Goal: Task Accomplishment & Management: Use online tool/utility

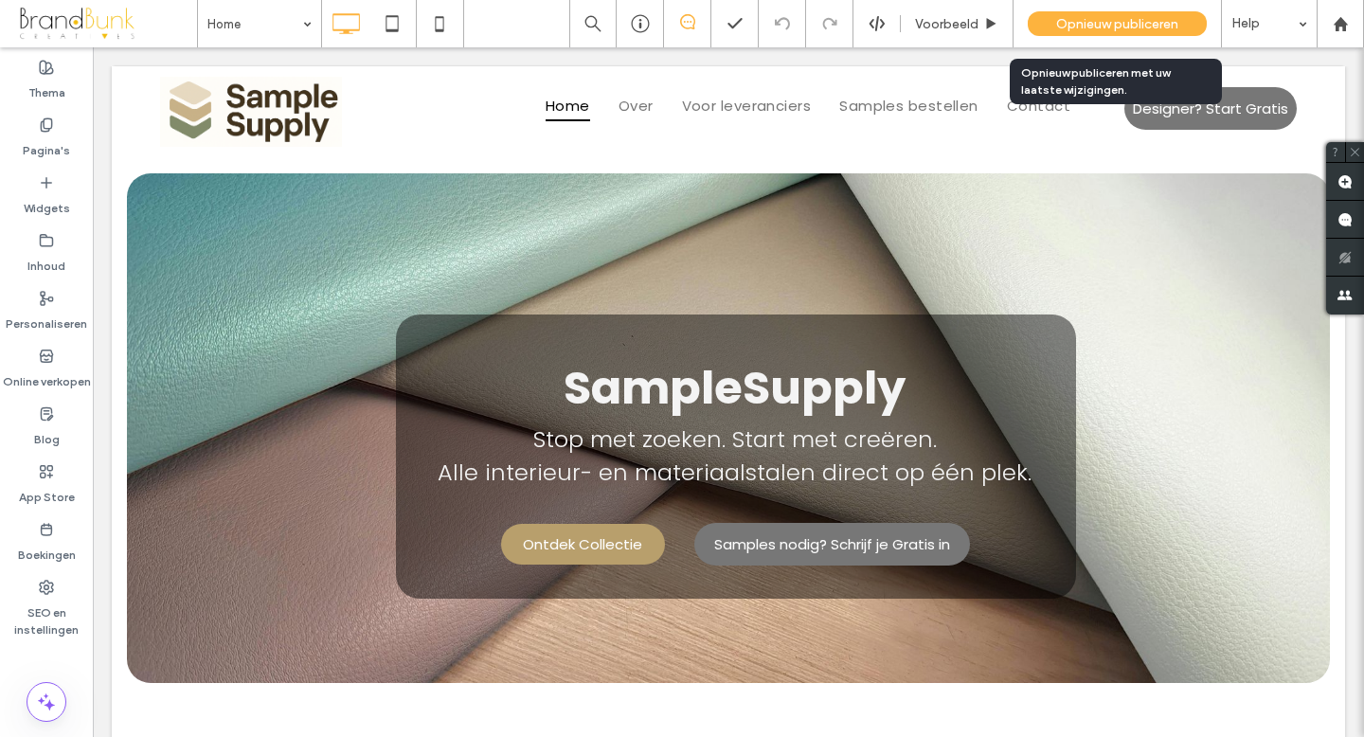
click at [1126, 30] on span "Opnieuw publiceren" at bounding box center [1117, 24] width 122 height 16
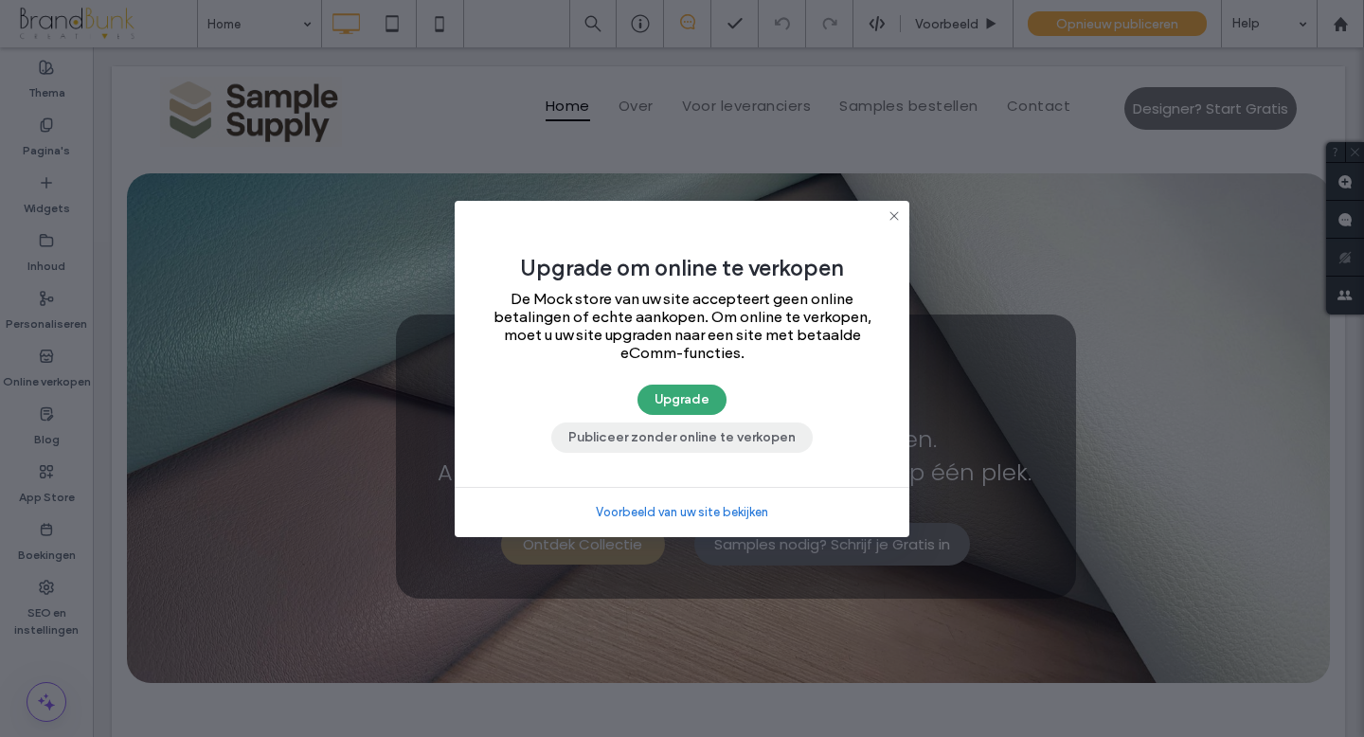
click at [729, 441] on button "Publiceer zonder online te verkopen" at bounding box center [681, 438] width 261 height 30
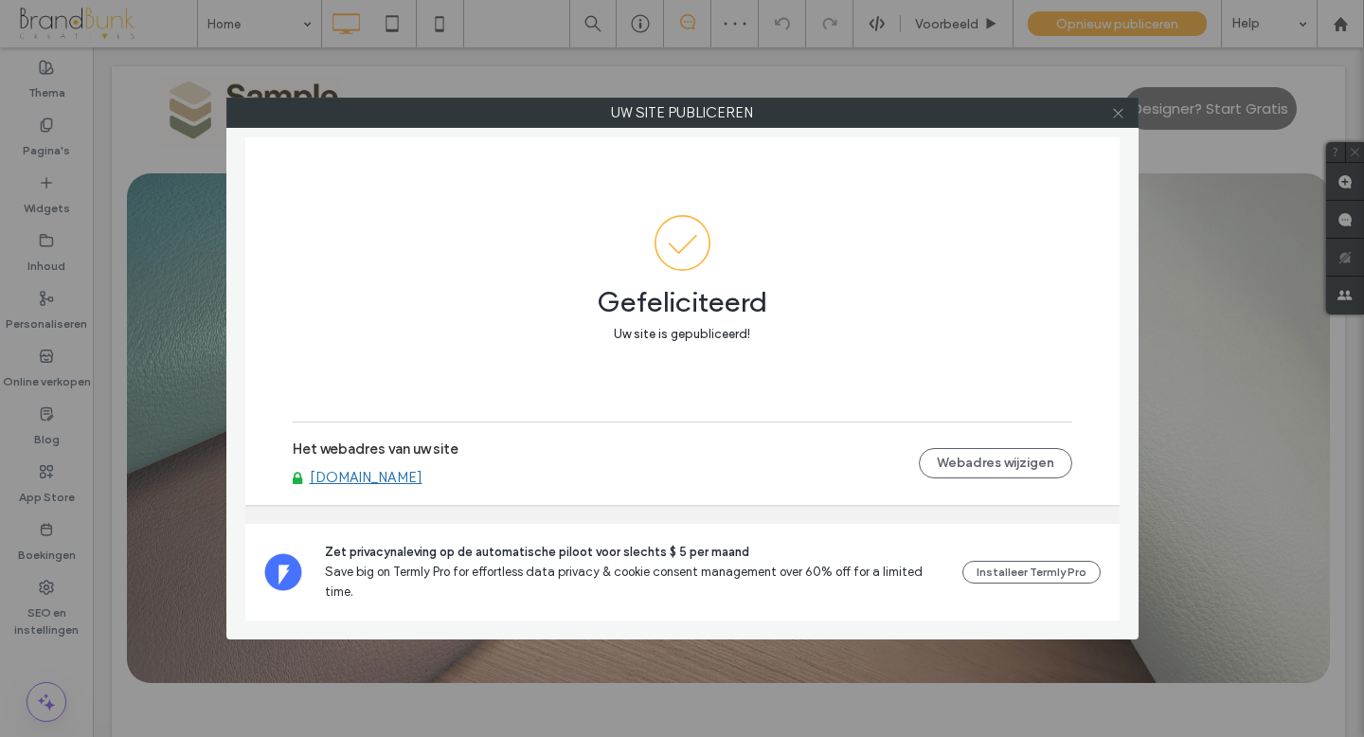
click at [1117, 114] on icon at bounding box center [1118, 113] width 14 height 14
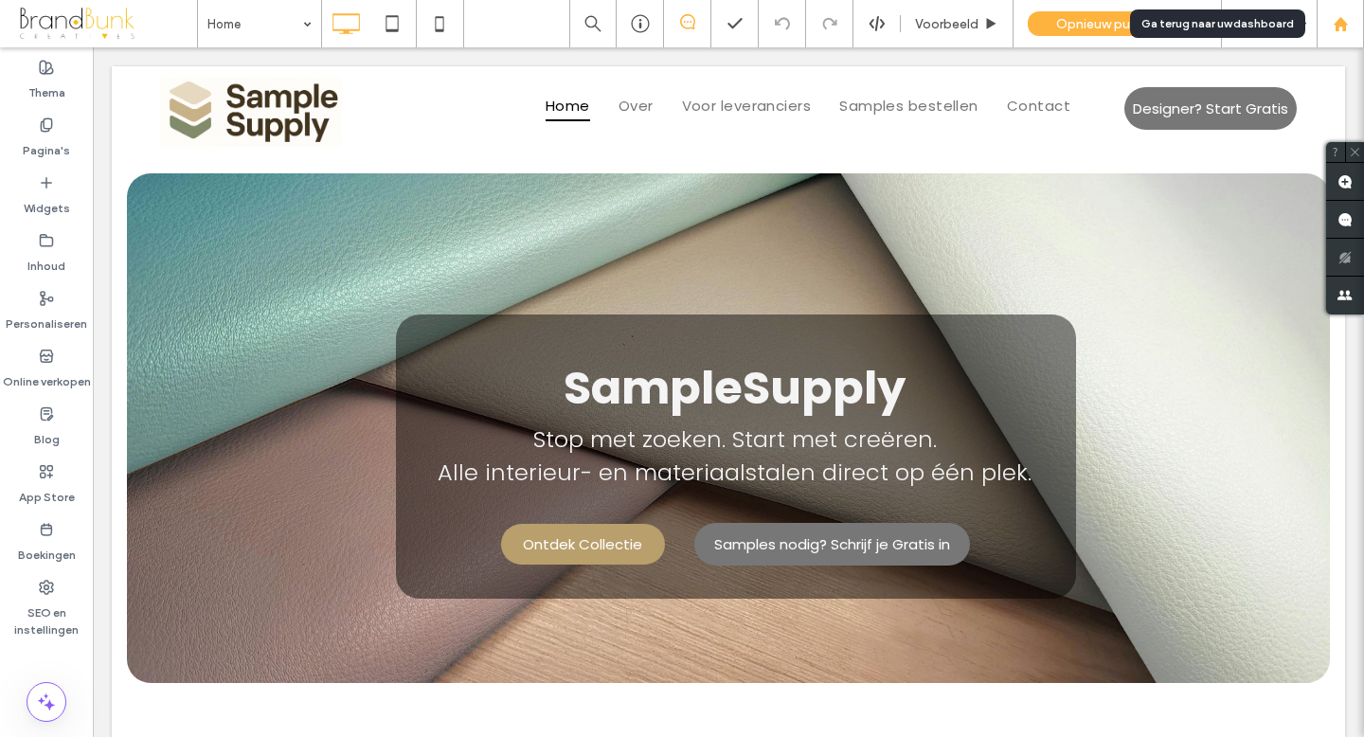
click at [1342, 27] on icon at bounding box center [1341, 24] width 16 height 16
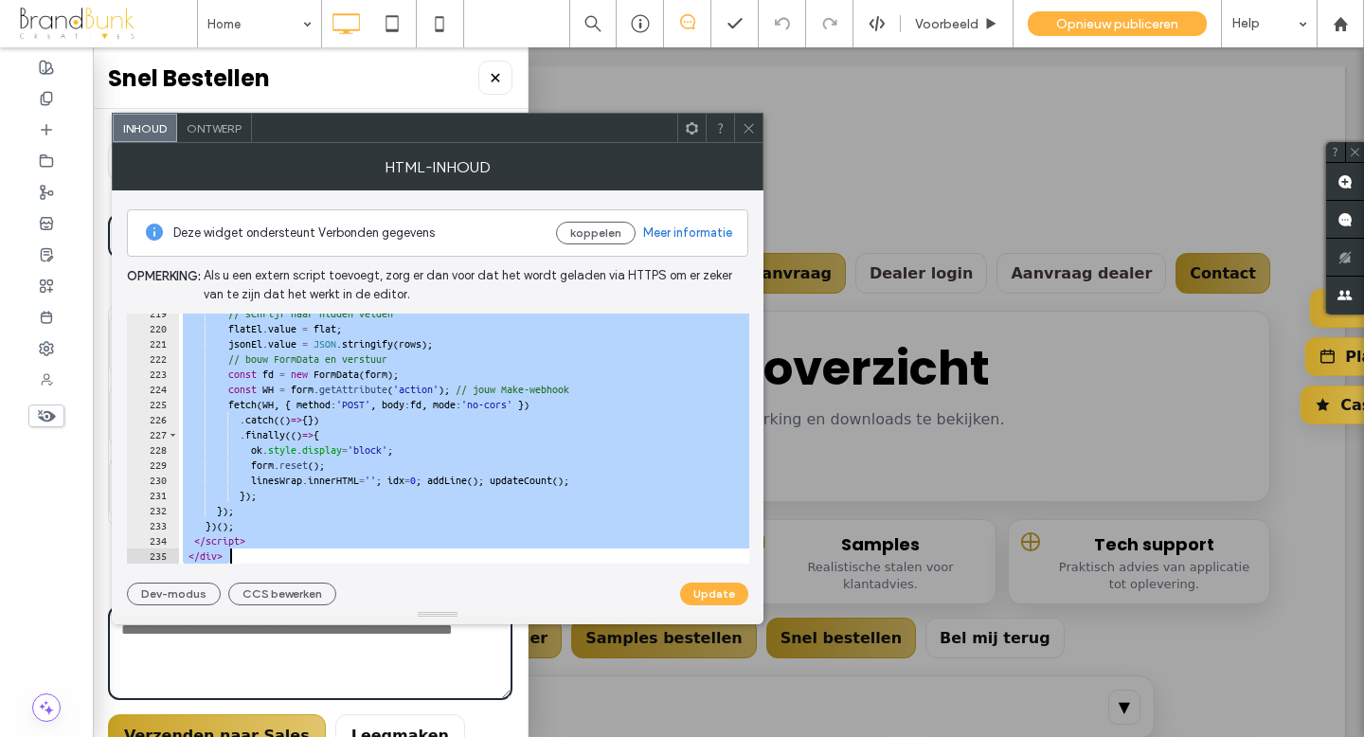
scroll to position [3312, 0]
click at [588, 611] on div "**********" at bounding box center [438, 383] width 652 height 481
type textarea "********* *******"
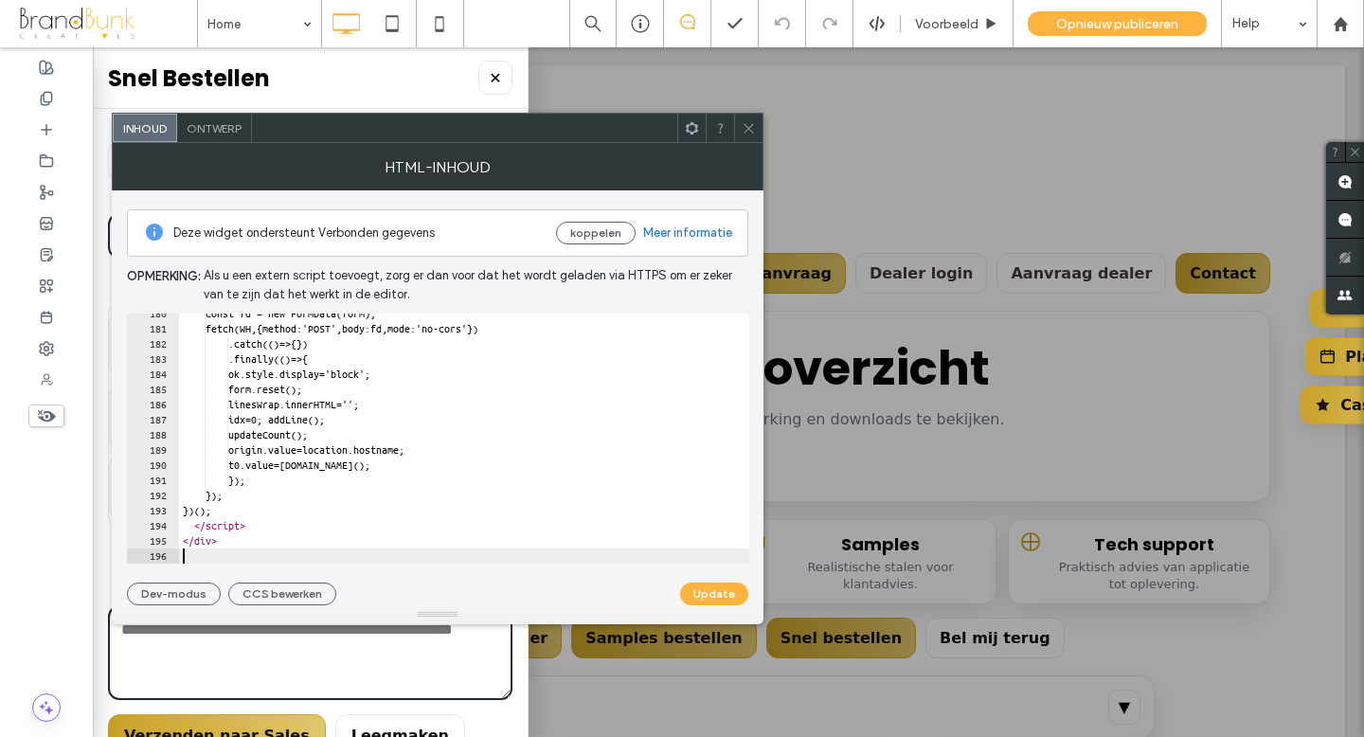
scroll to position [2721, 0]
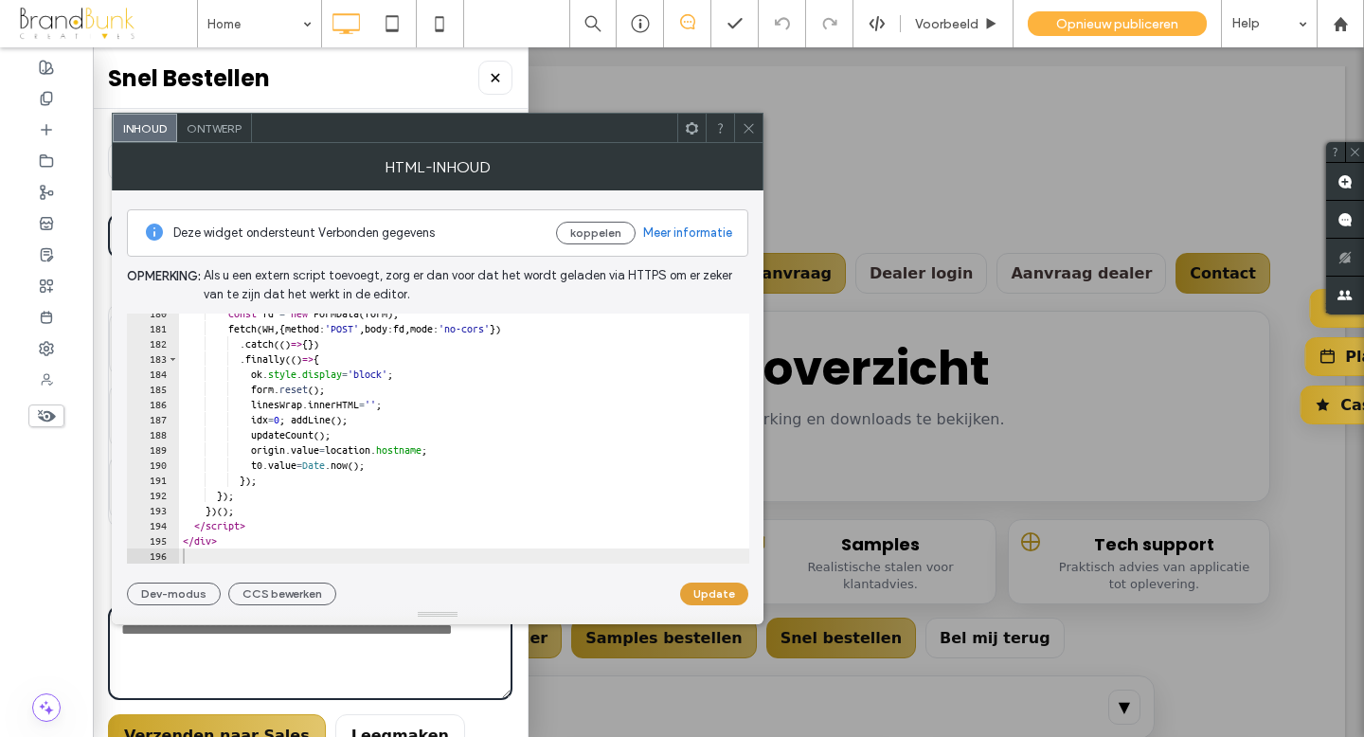
click at [713, 596] on button "Update" at bounding box center [714, 594] width 68 height 23
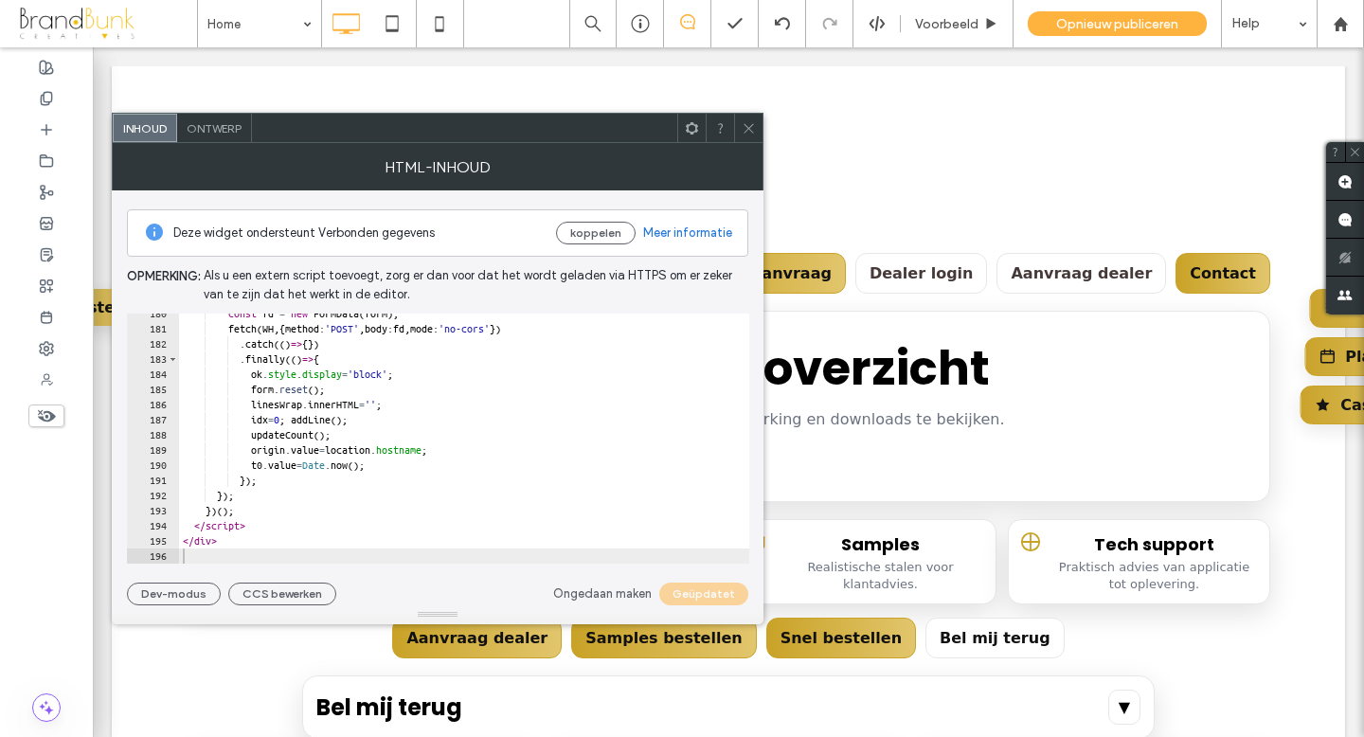
click at [749, 130] on icon at bounding box center [749, 128] width 14 height 14
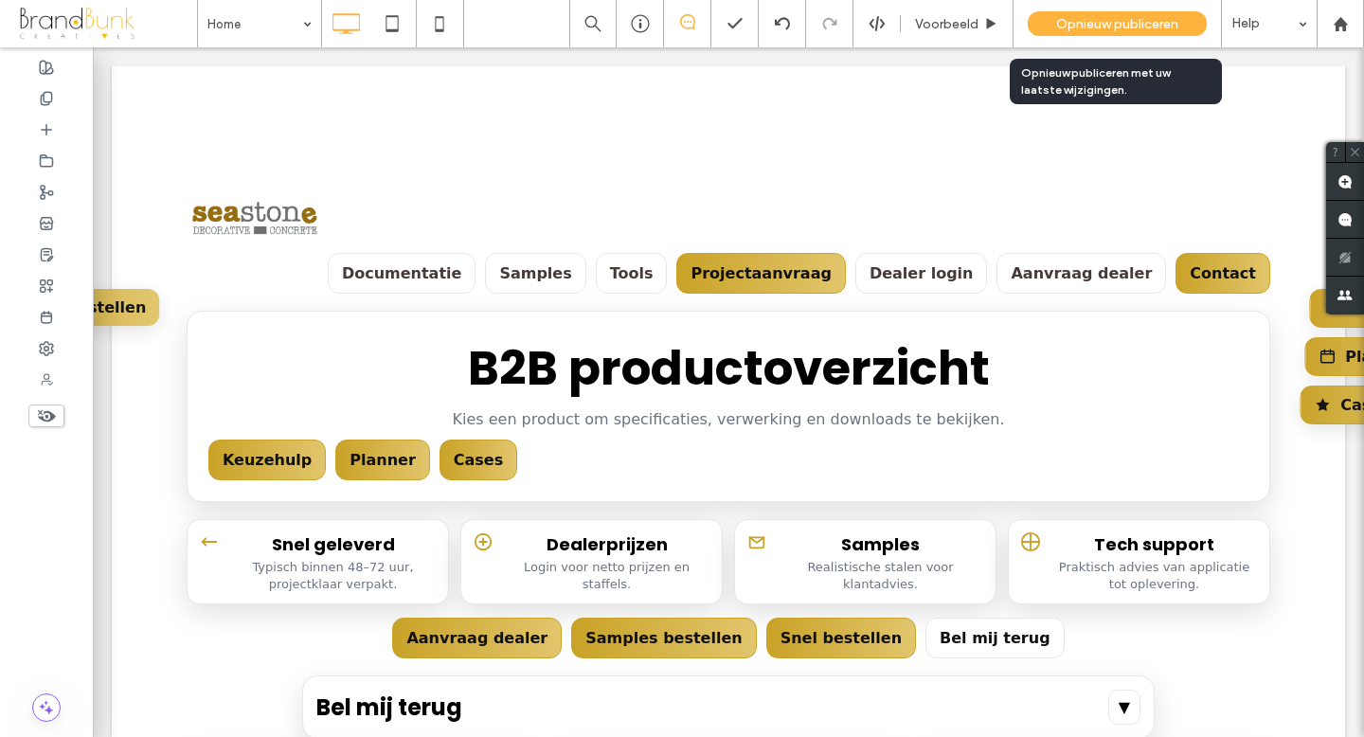
click at [1112, 19] on span "Opnieuw publiceren" at bounding box center [1117, 24] width 122 height 16
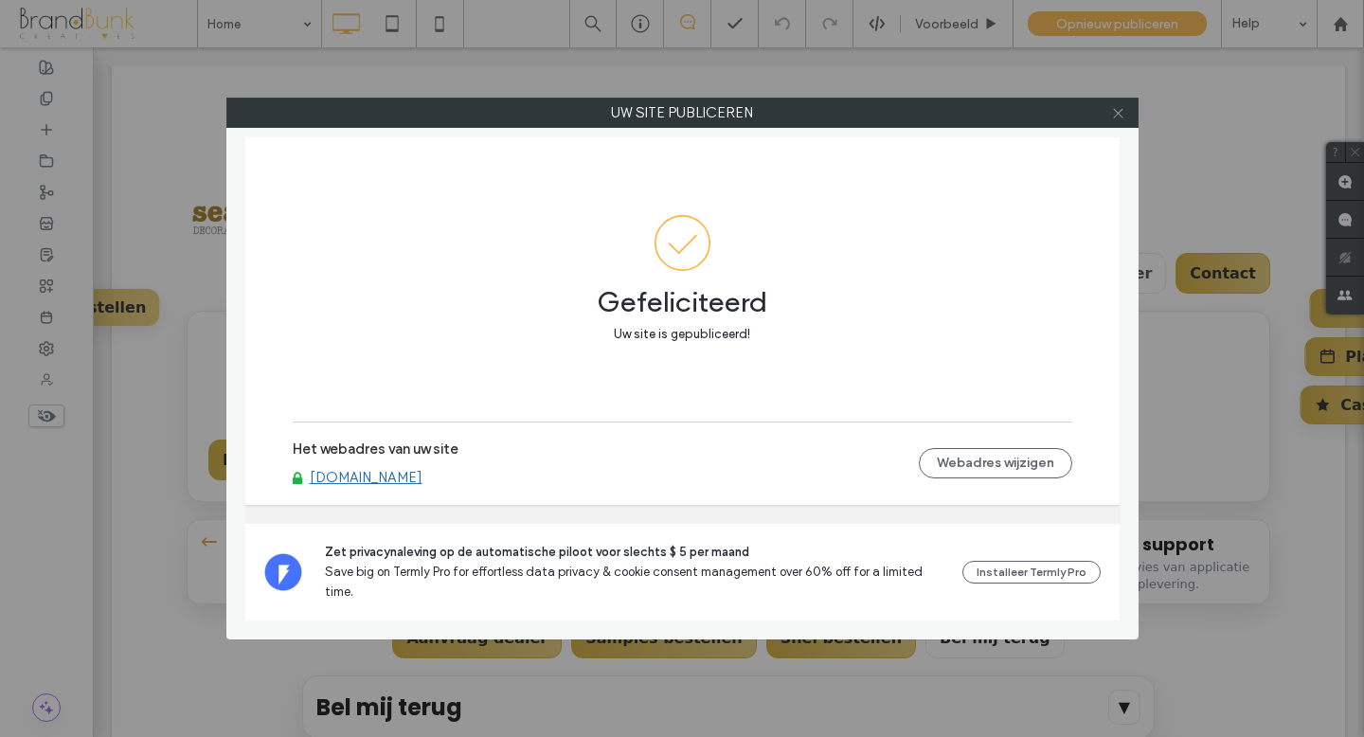
click at [1121, 116] on icon at bounding box center [1118, 113] width 14 height 14
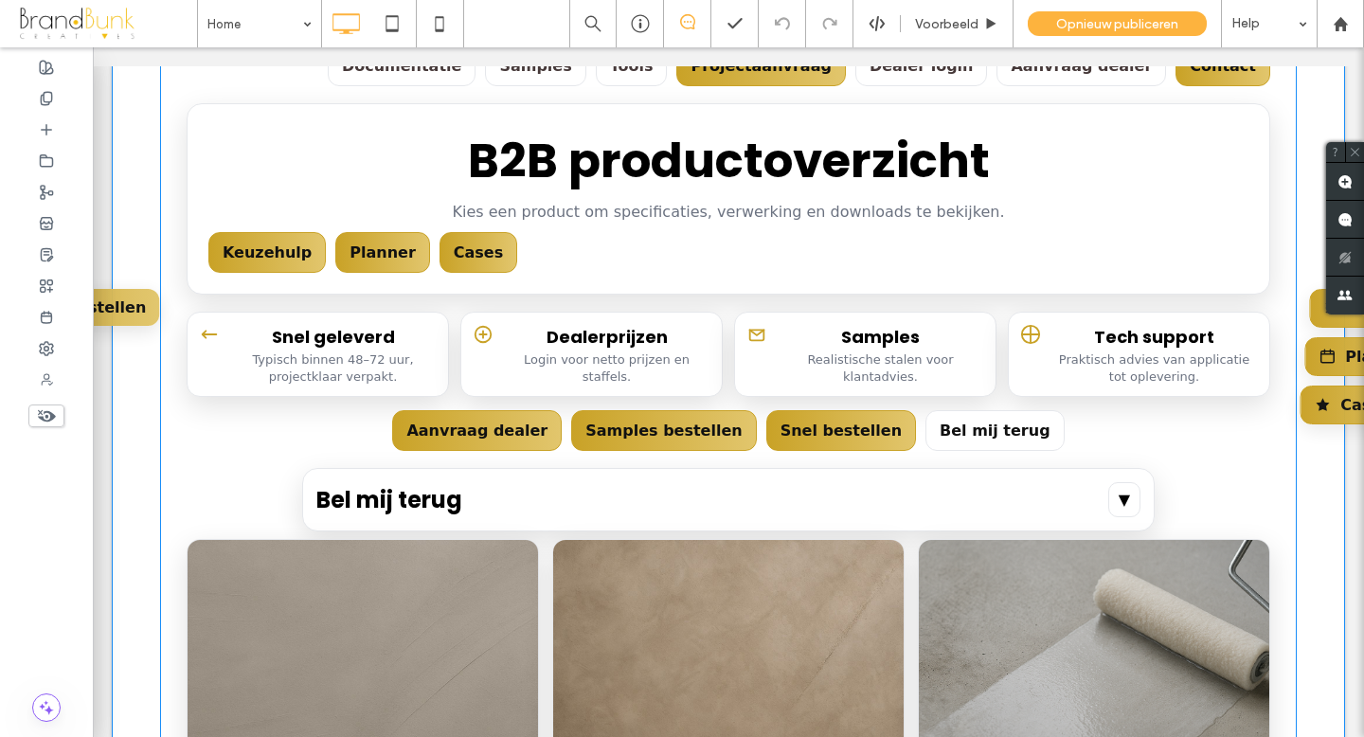
scroll to position [0, 0]
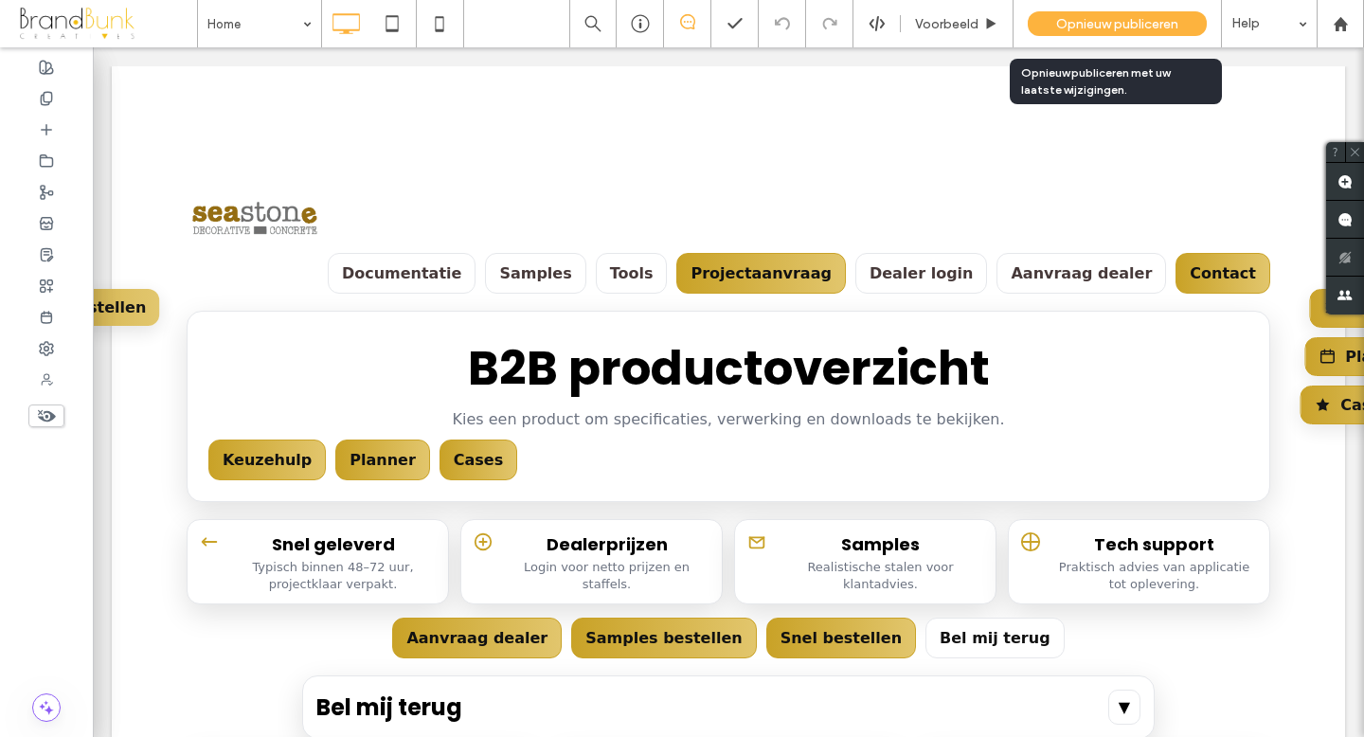
click at [1108, 26] on span "Opnieuw publiceren" at bounding box center [1117, 24] width 122 height 16
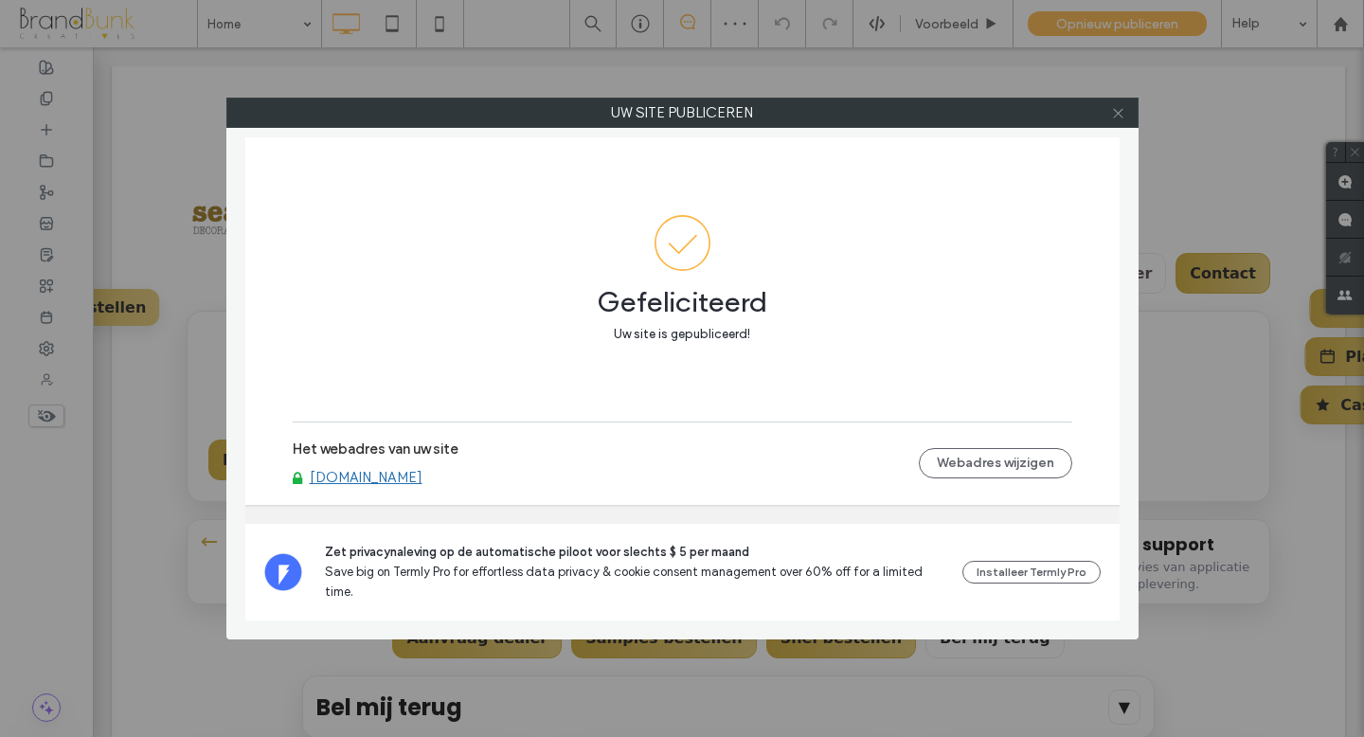
click at [1121, 115] on icon at bounding box center [1118, 113] width 14 height 14
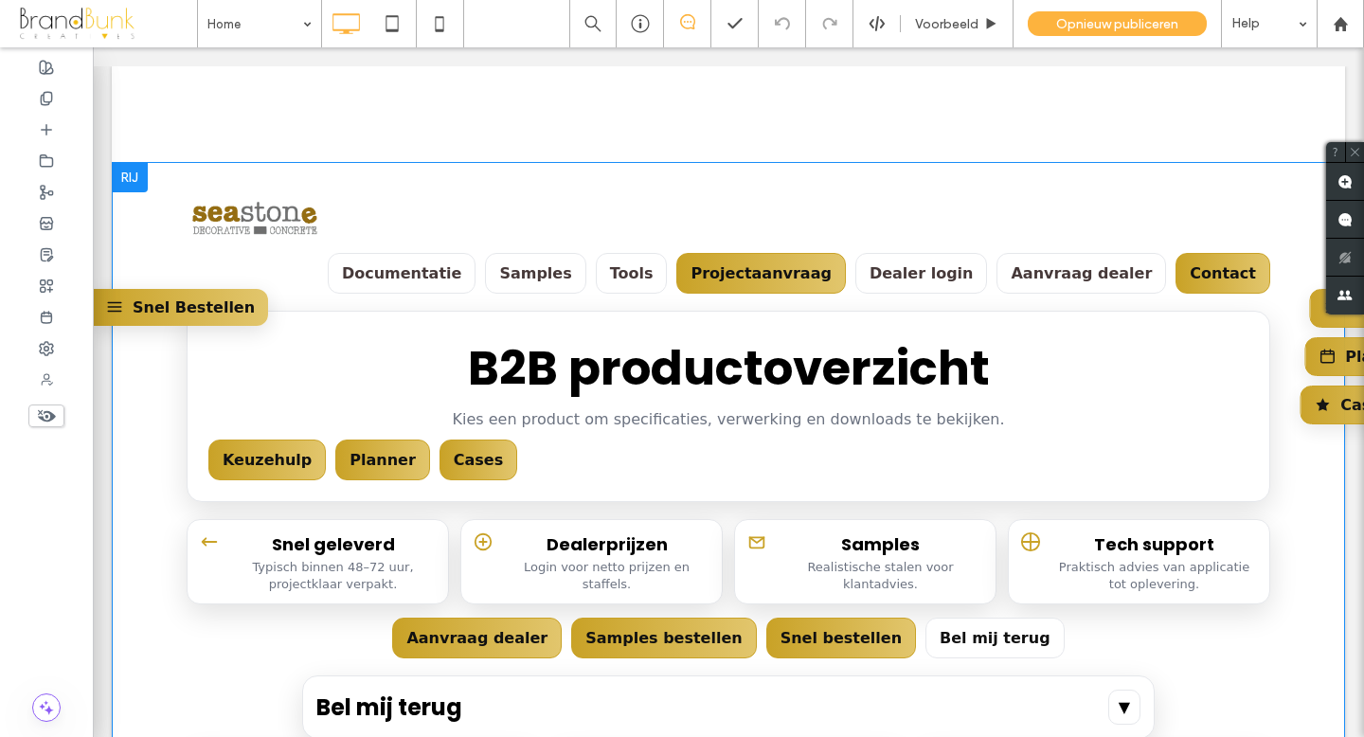
click at [154, 308] on link "Snel Bestellen" at bounding box center [180, 307] width 175 height 37
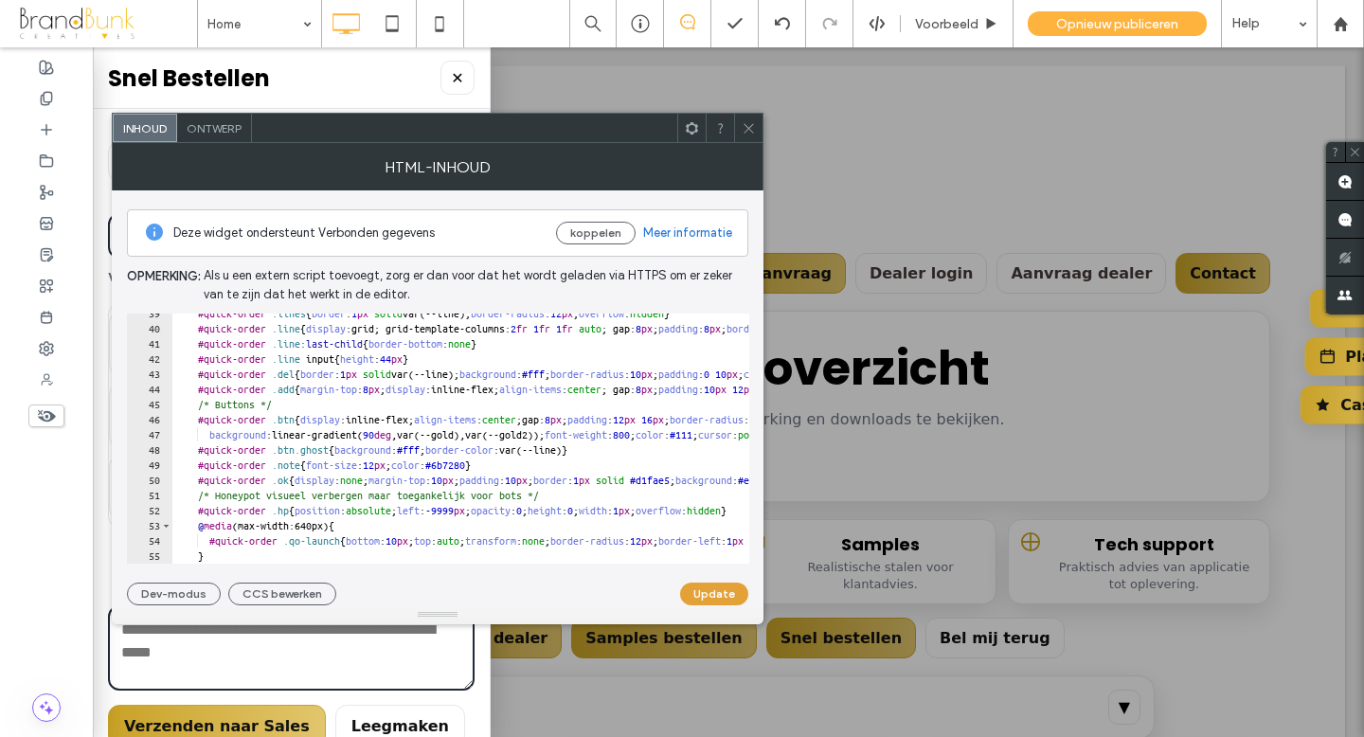
click at [716, 597] on button "Update" at bounding box center [714, 594] width 68 height 23
click at [749, 132] on icon at bounding box center [749, 128] width 14 height 14
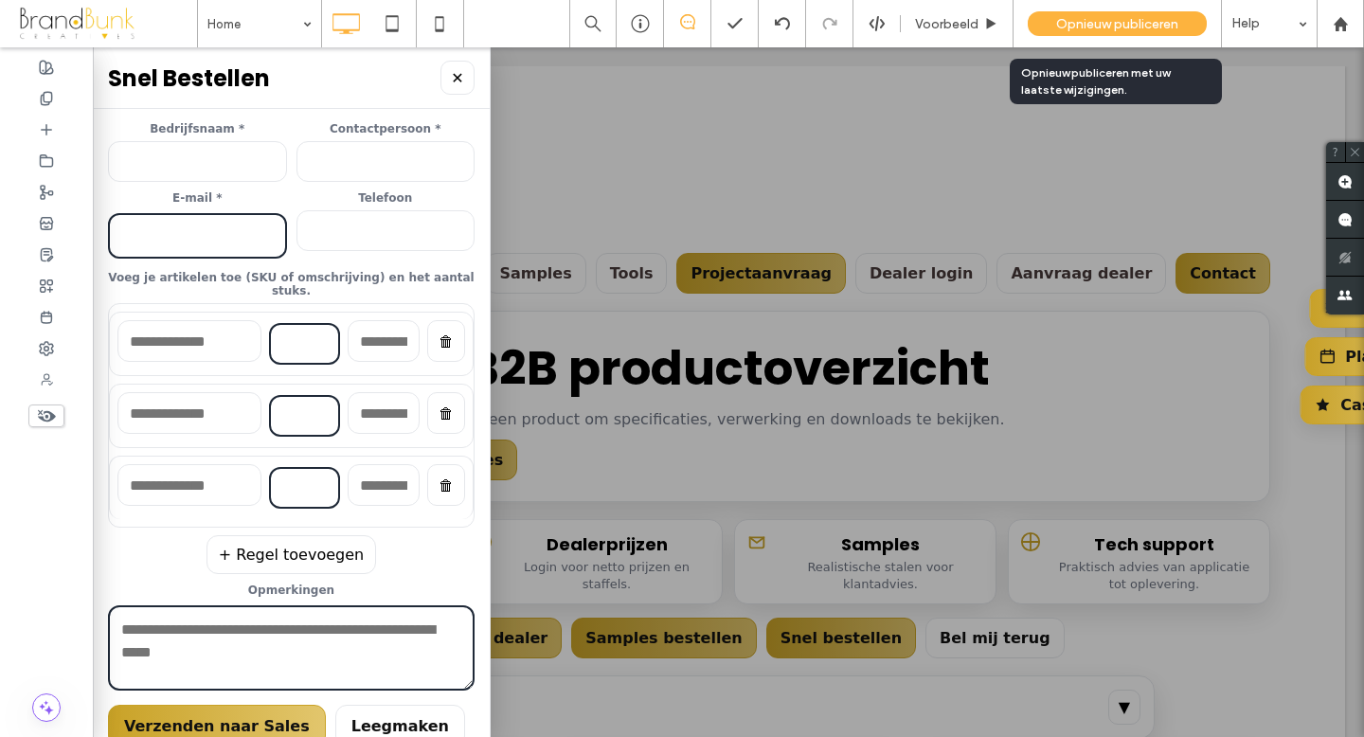
click at [1076, 24] on span "Opnieuw publiceren" at bounding box center [1117, 24] width 122 height 16
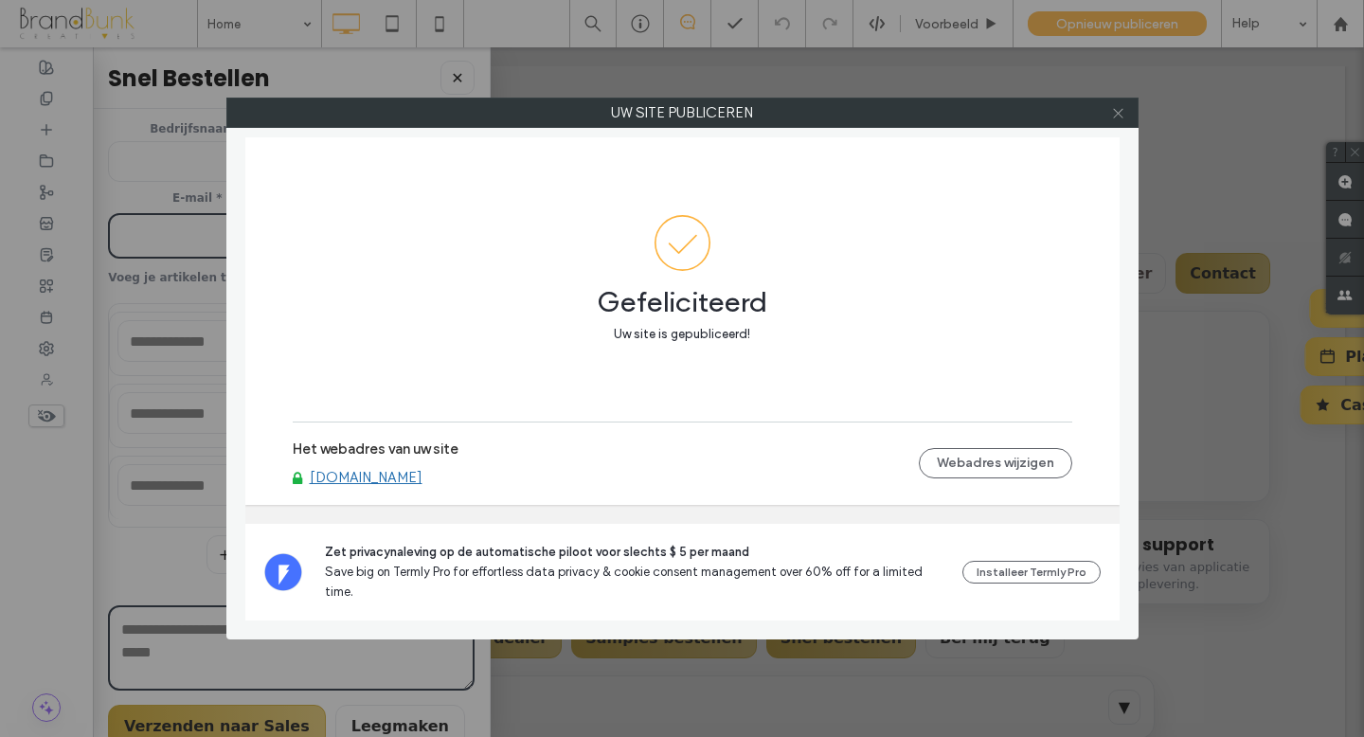
click at [1118, 115] on icon at bounding box center [1118, 113] width 14 height 14
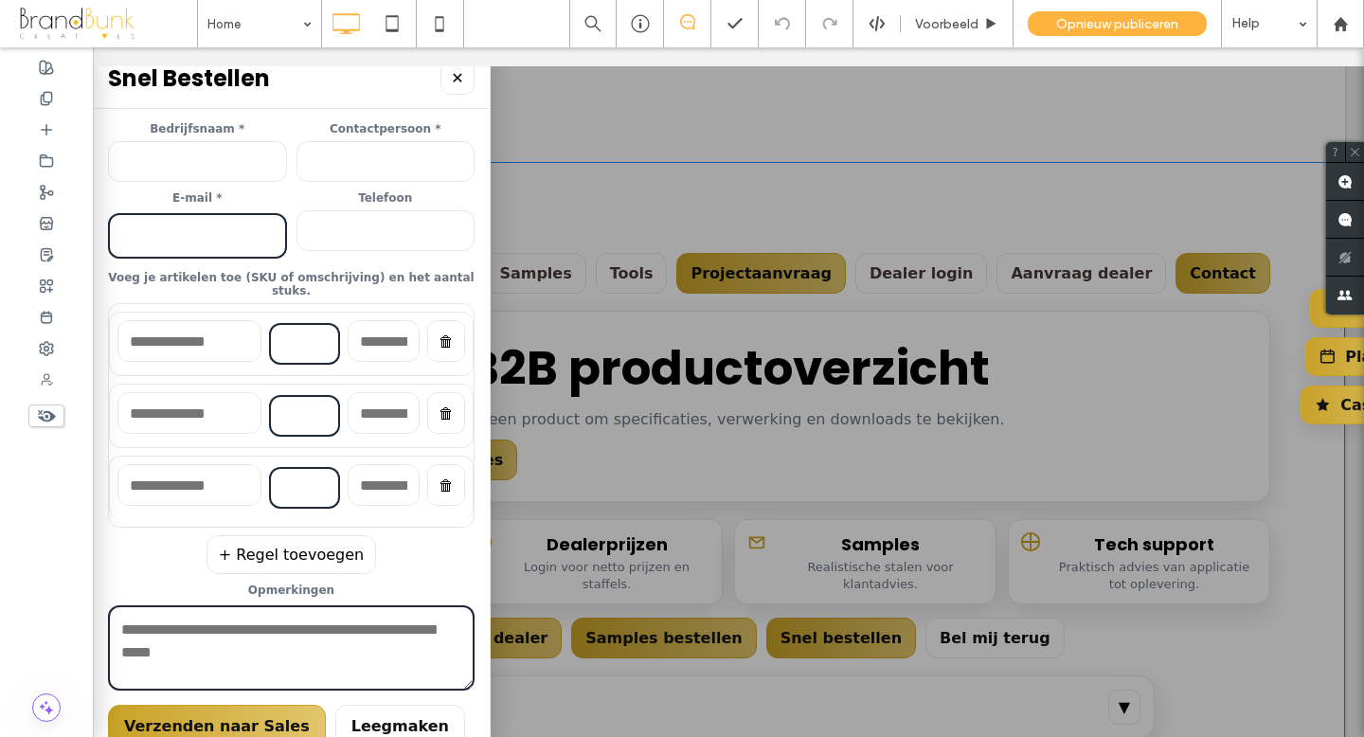
click at [401, 250] on input at bounding box center [386, 230] width 179 height 41
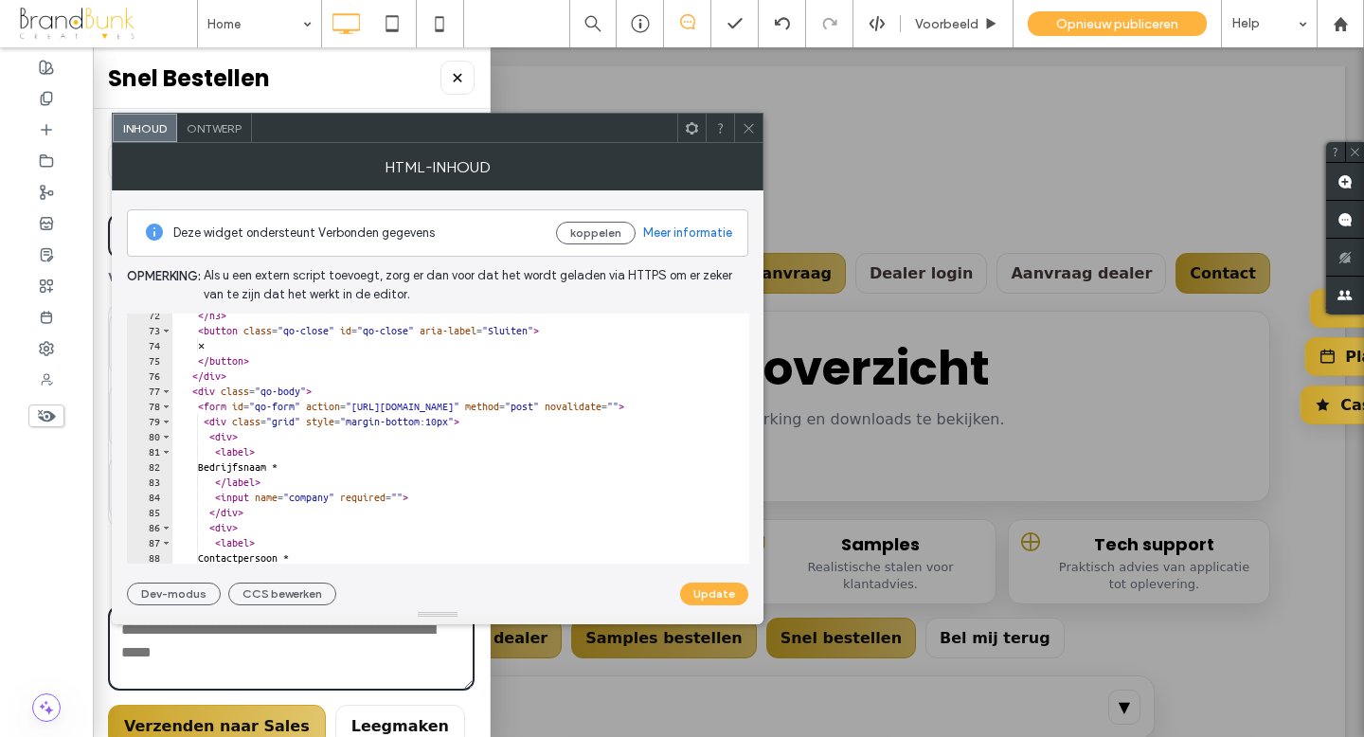
scroll to position [1083, 0]
type textarea "**********"
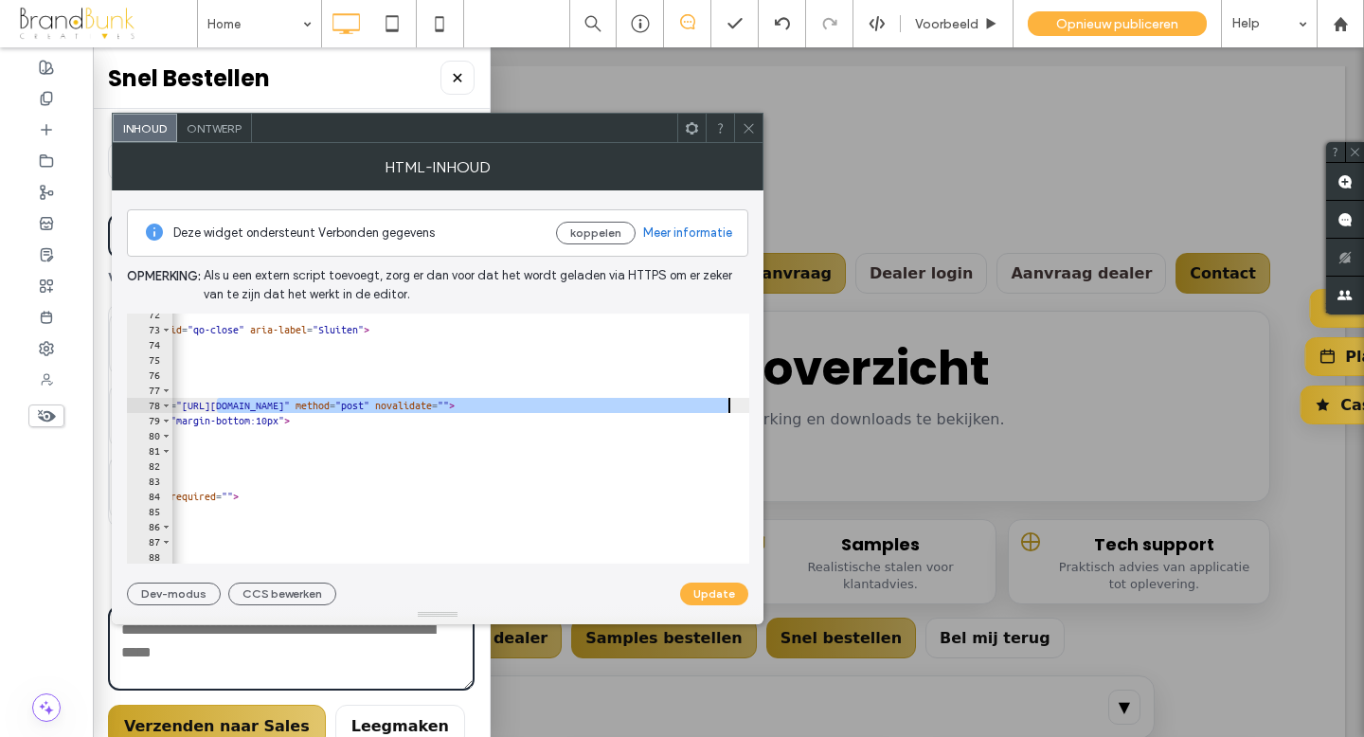
scroll to position [0, 259]
drag, startPoint x: 387, startPoint y: 405, endPoint x: 524, endPoint y: 411, distance: 137.5
click at [524, 411] on div "</ h3 > < button class = "qo-close" id = "qo-close" aria-label = "Sluiten" > ✕ …" at bounding box center [561, 447] width 1297 height 280
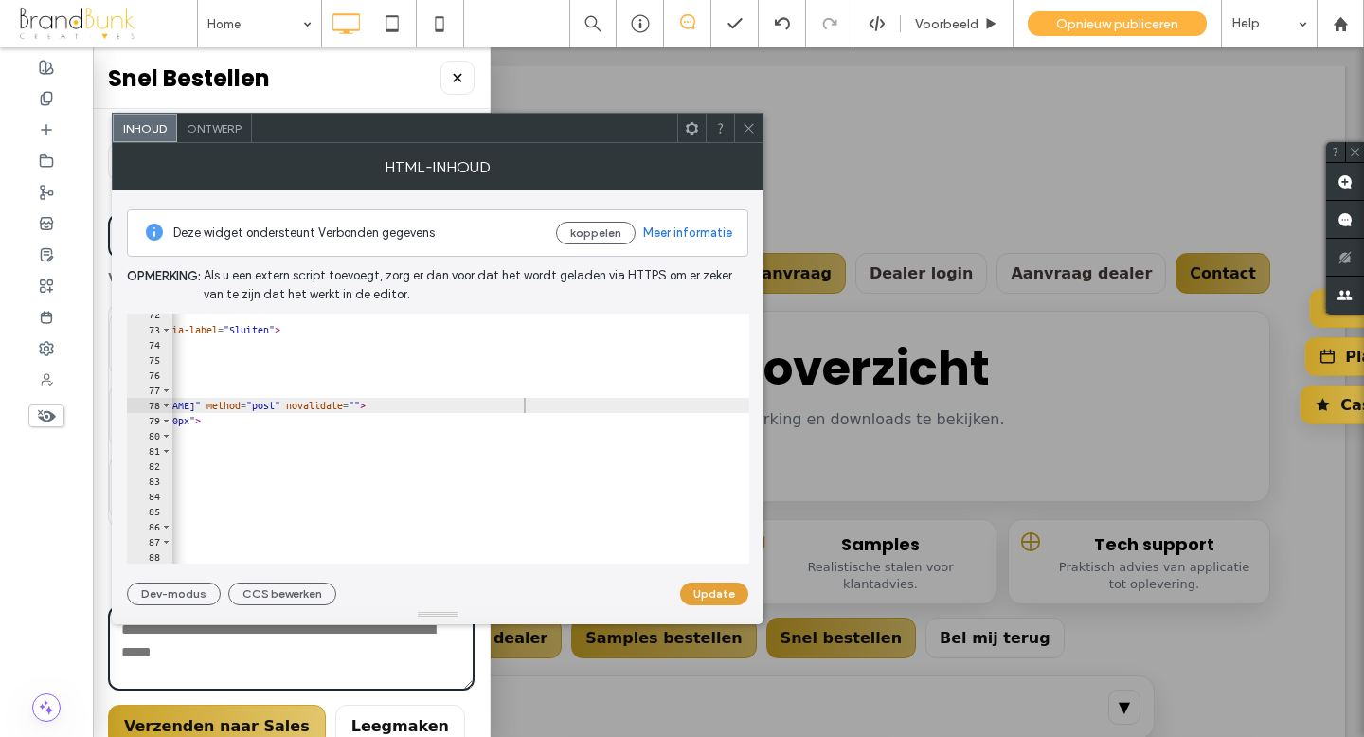
click at [694, 585] on button "Update" at bounding box center [714, 594] width 68 height 23
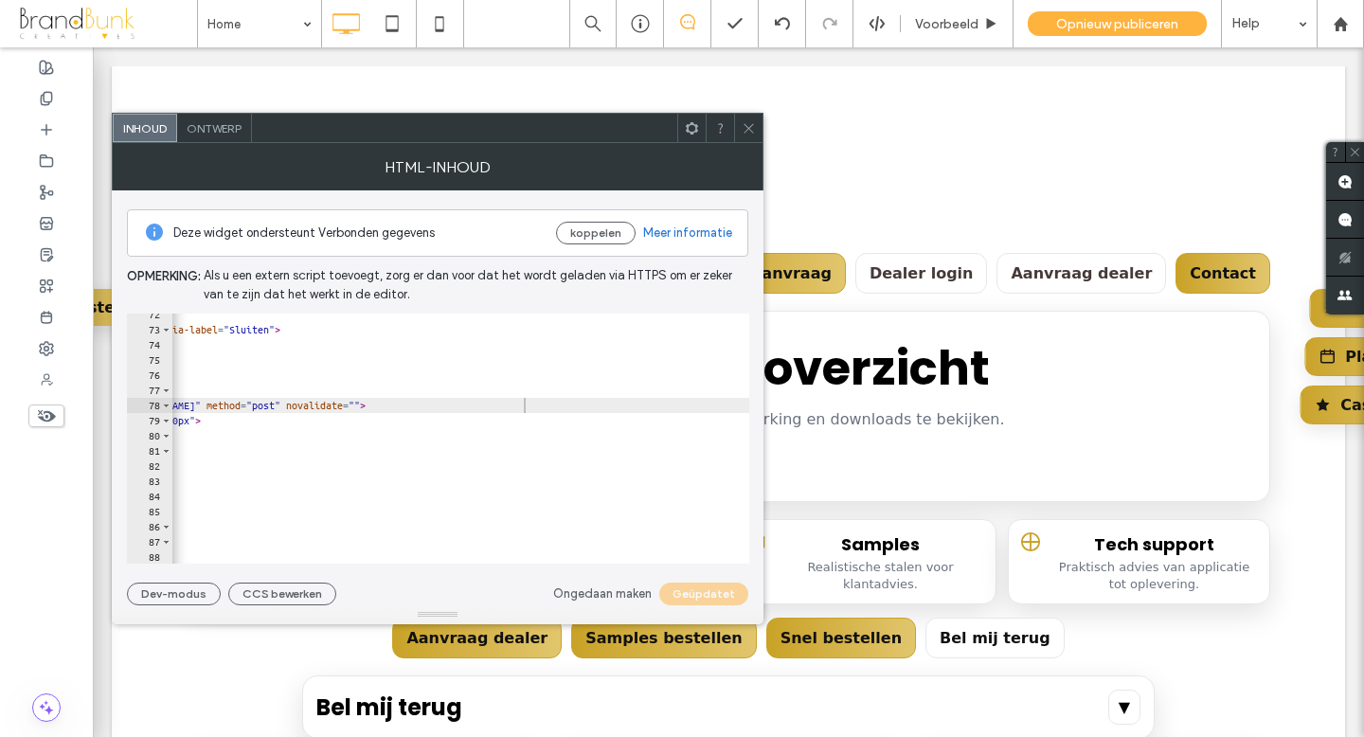
click at [748, 135] on span at bounding box center [749, 128] width 14 height 28
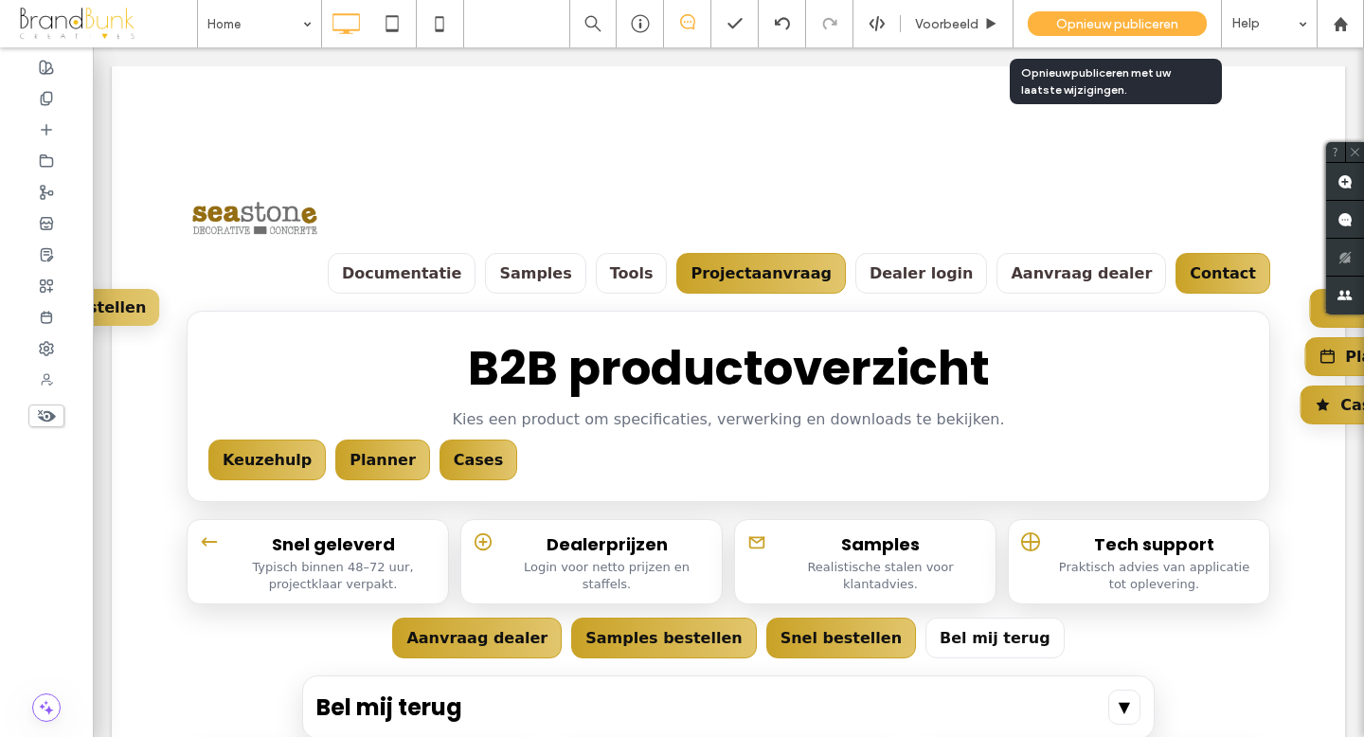
click at [1070, 26] on span "Opnieuw publiceren" at bounding box center [1117, 24] width 122 height 16
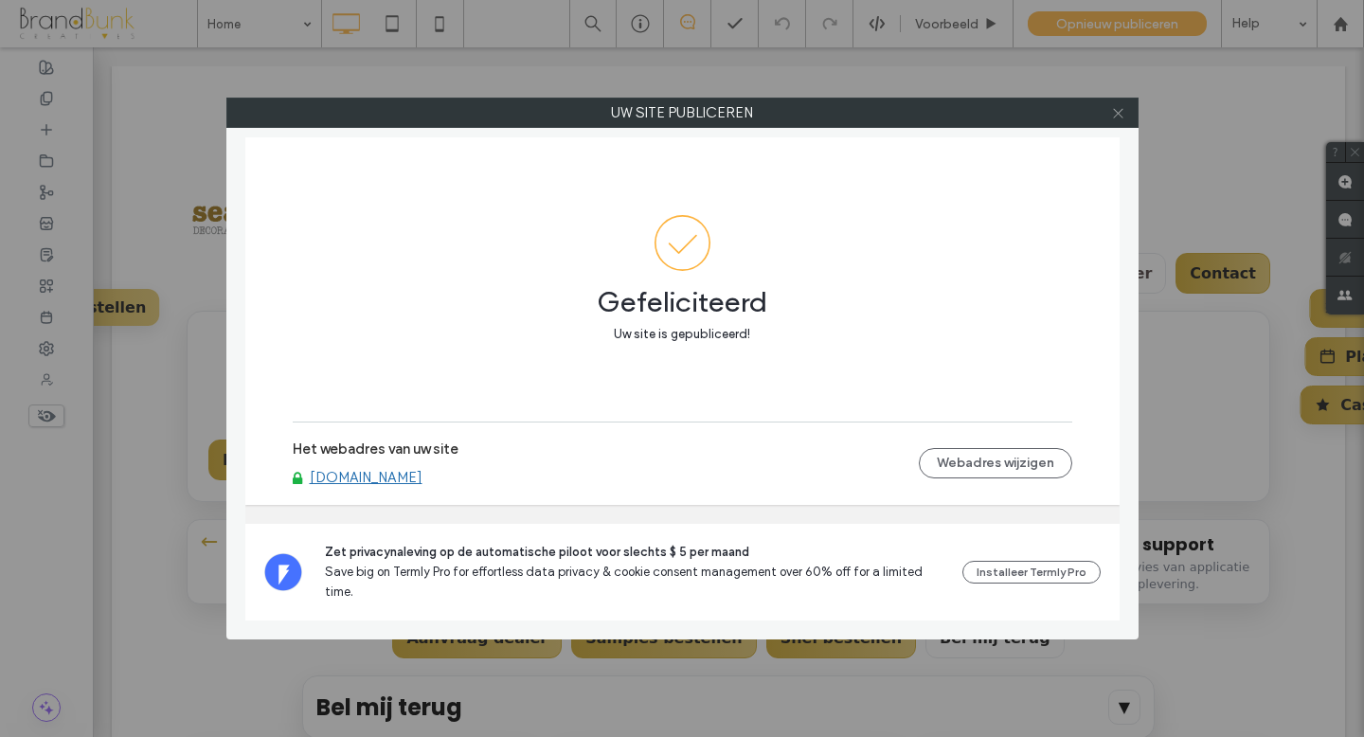
click at [1118, 117] on icon at bounding box center [1118, 113] width 14 height 14
